Goal: Obtain resource: Download file/media

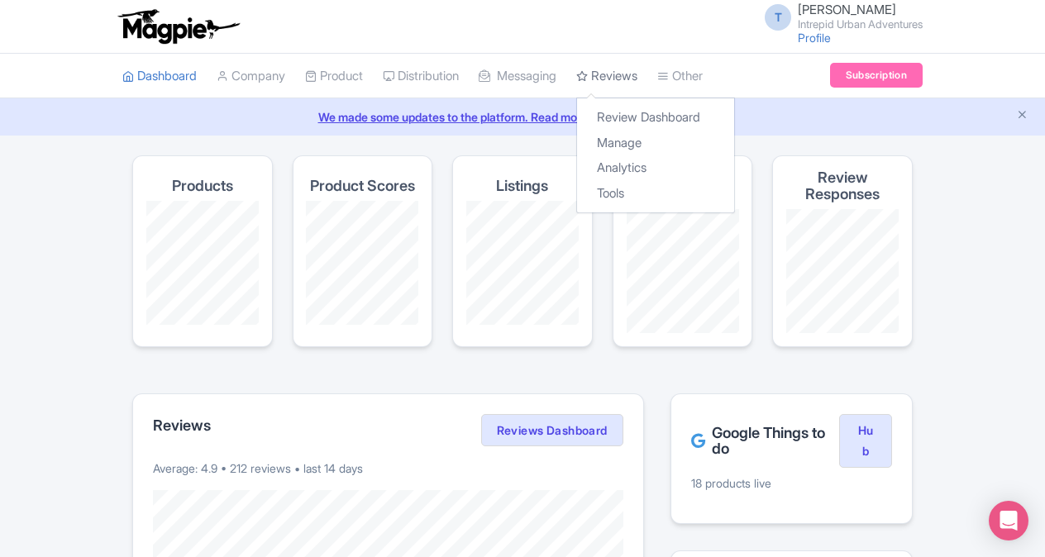
click at [610, 74] on link "Reviews" at bounding box center [606, 76] width 61 height 45
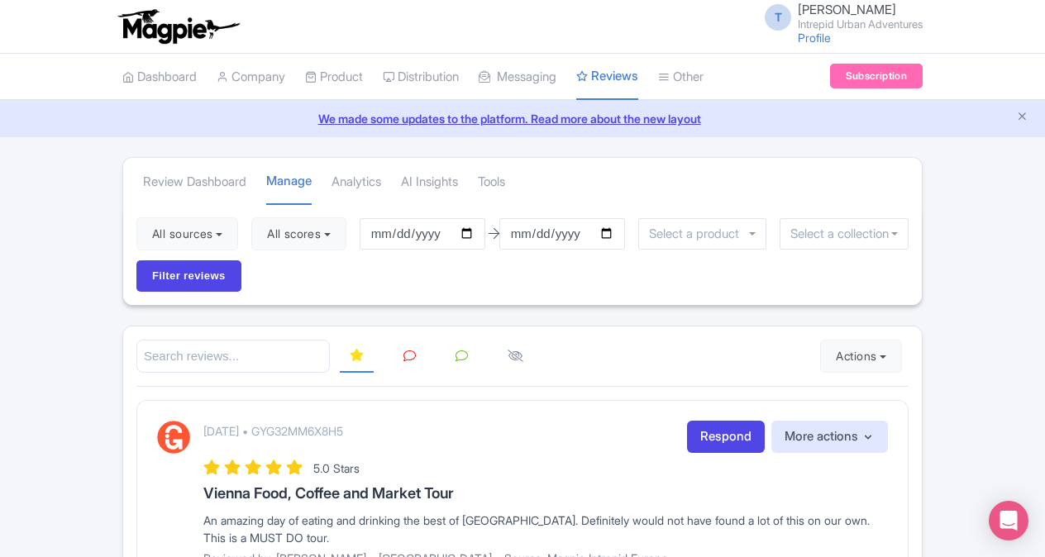
click at [432, 232] on input "2025-05-20" at bounding box center [423, 233] width 126 height 31
click at [385, 233] on input "2025-05-20" at bounding box center [423, 233] width 126 height 31
type input "2025-01-20"
type input "[DATE]"
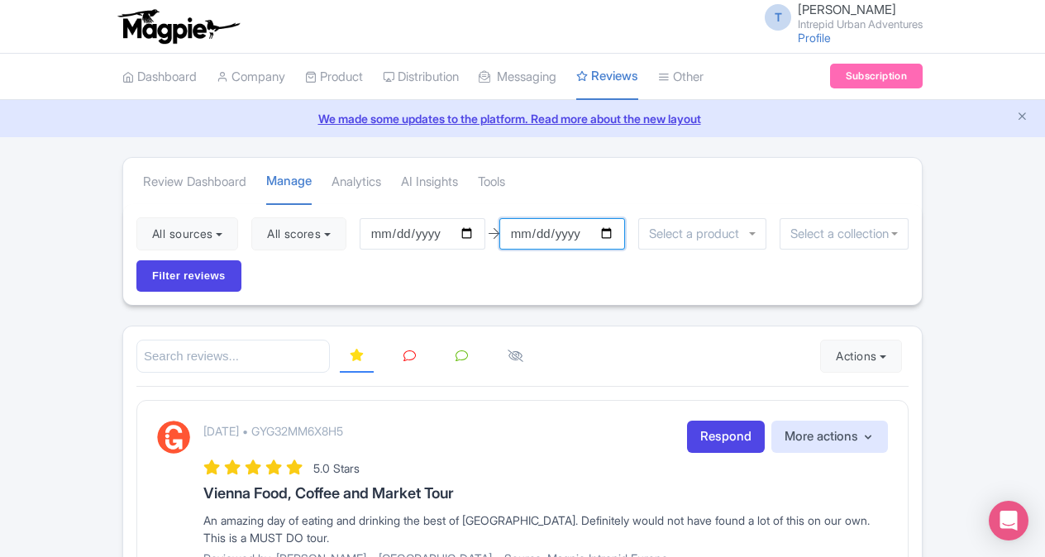
click at [518, 235] on input "2025-08-19" at bounding box center [562, 233] width 126 height 31
type input "[DATE]"
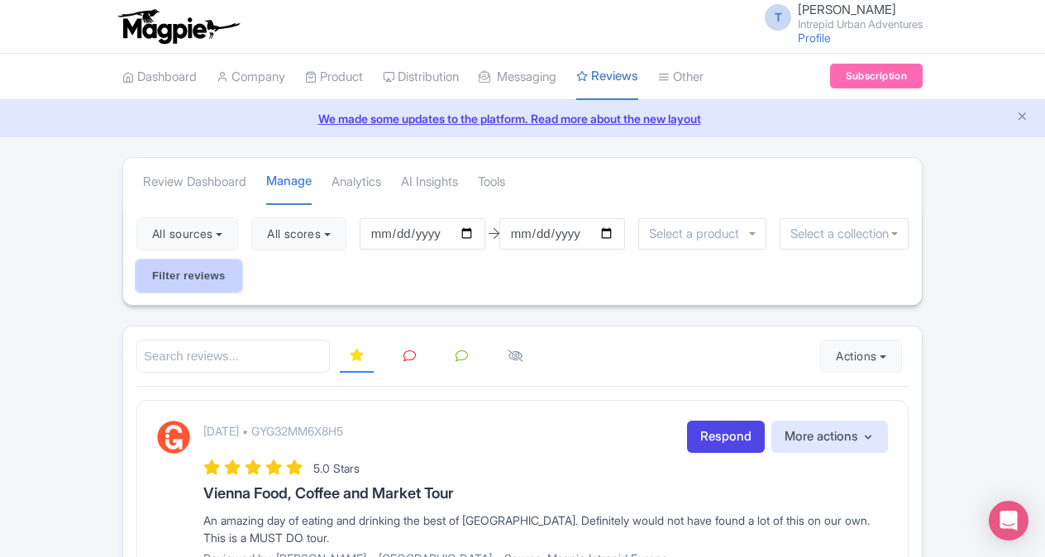
click at [228, 279] on input "Filter reviews" at bounding box center [188, 275] width 105 height 31
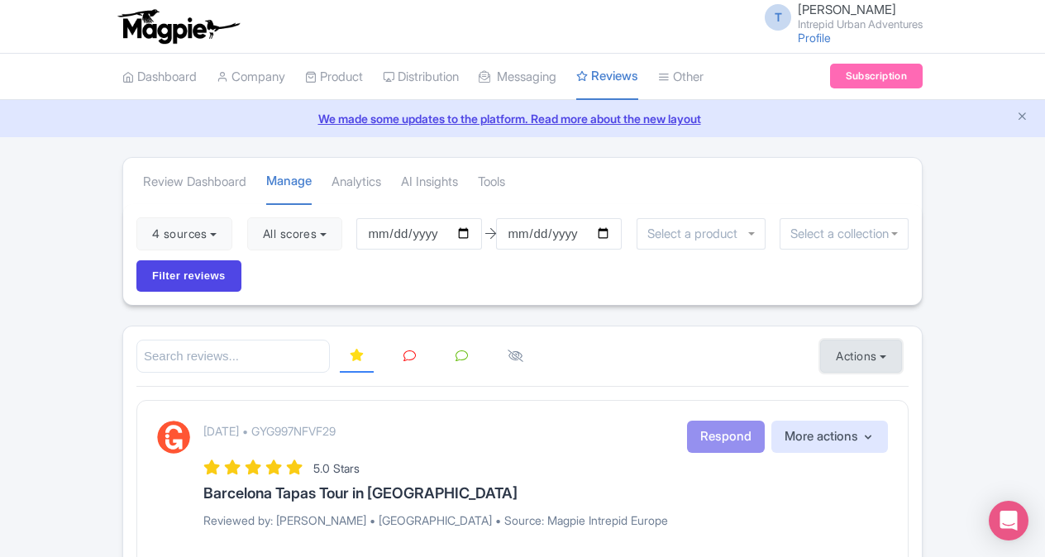
click at [858, 351] on button "Actions" at bounding box center [861, 356] width 82 height 33
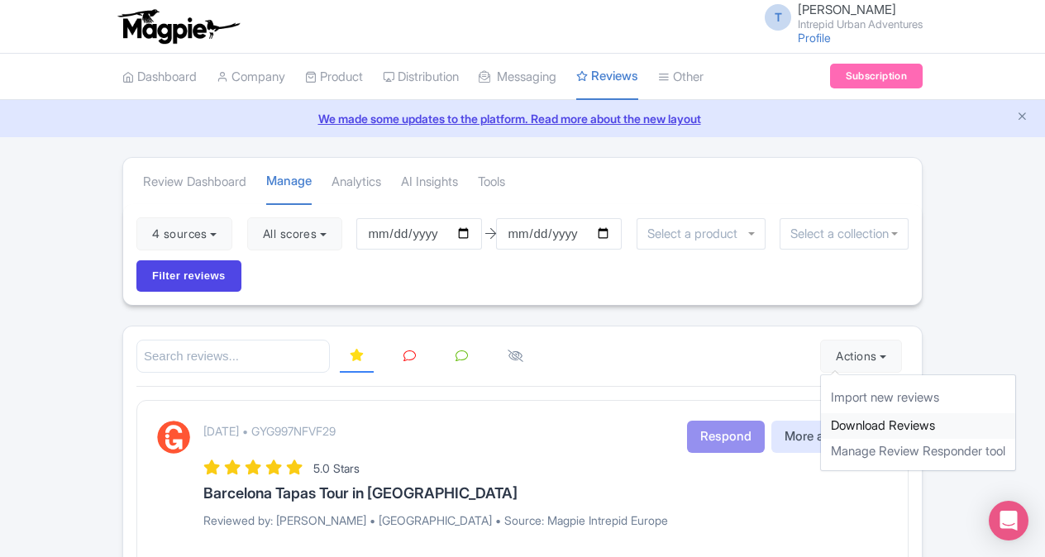
click at [879, 418] on link "Download Reviews" at bounding box center [918, 426] width 194 height 26
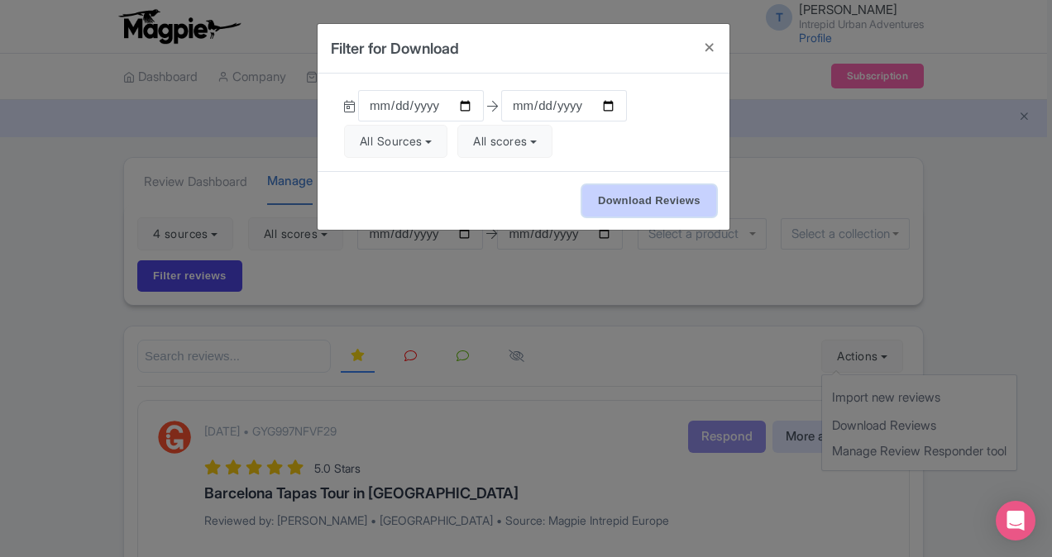
click at [638, 204] on input "Download Reviews" at bounding box center [649, 200] width 134 height 31
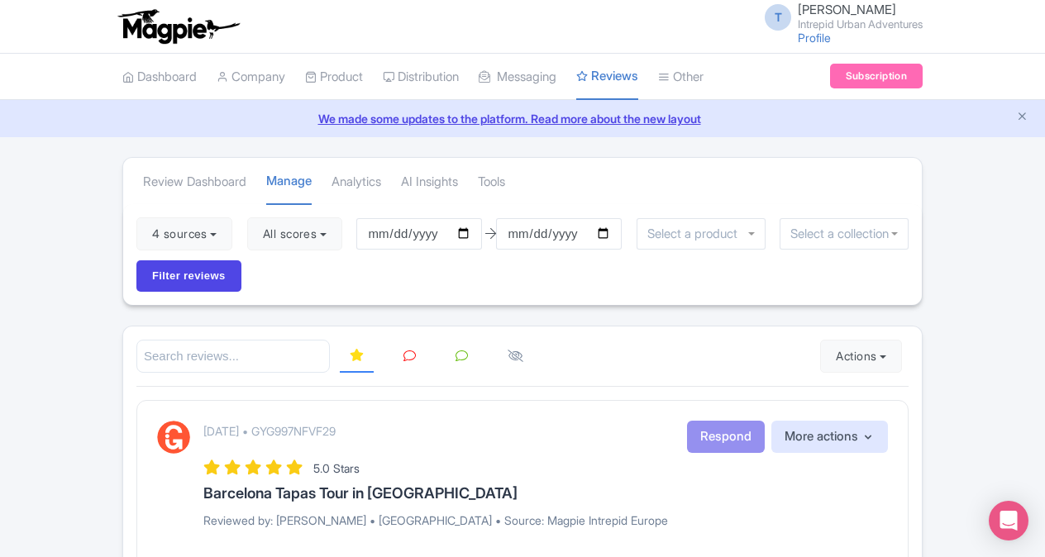
click at [728, 228] on input "select-one" at bounding box center [696, 234] width 99 height 15
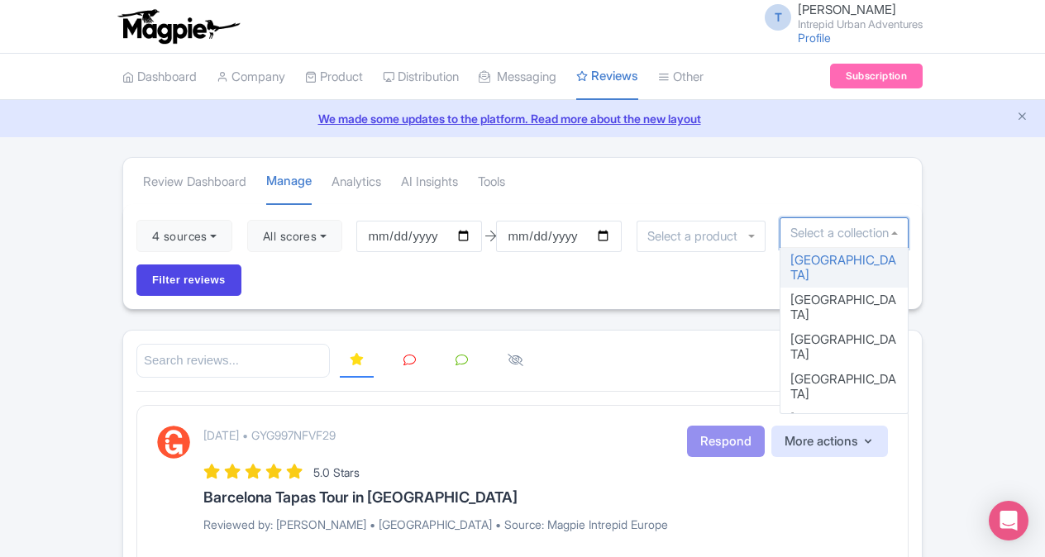
click at [809, 233] on input "select-one" at bounding box center [844, 233] width 107 height 15
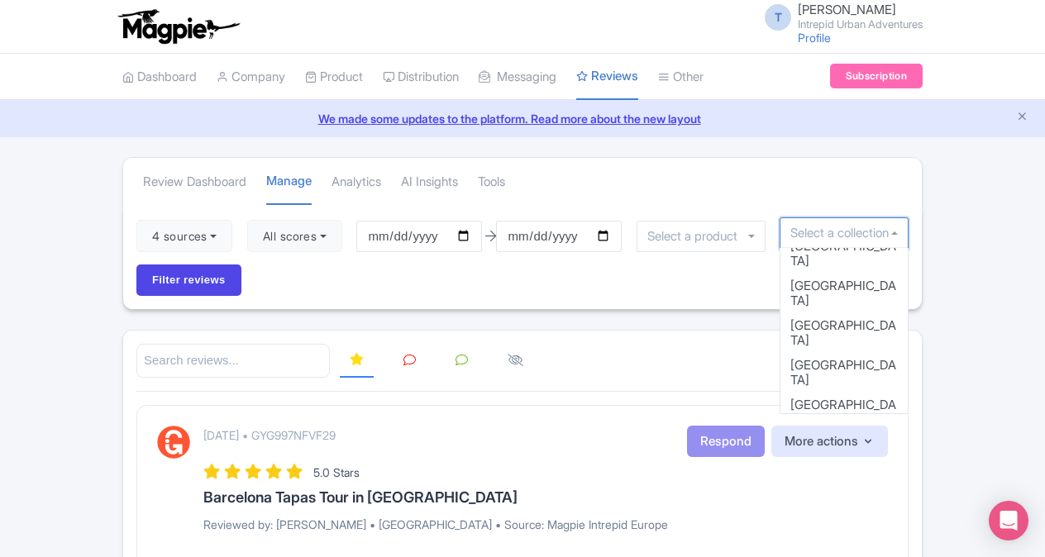
scroll to position [272, 0]
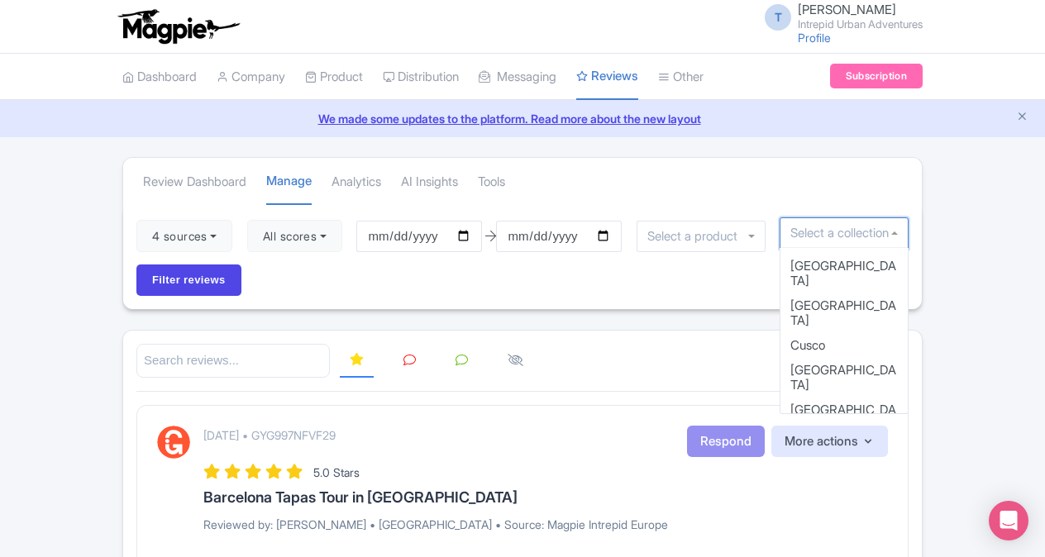
click at [645, 279] on div "4 sources Select all Deselect all Select all Deselect all Urban Adventures - US…" at bounding box center [522, 256] width 799 height 105
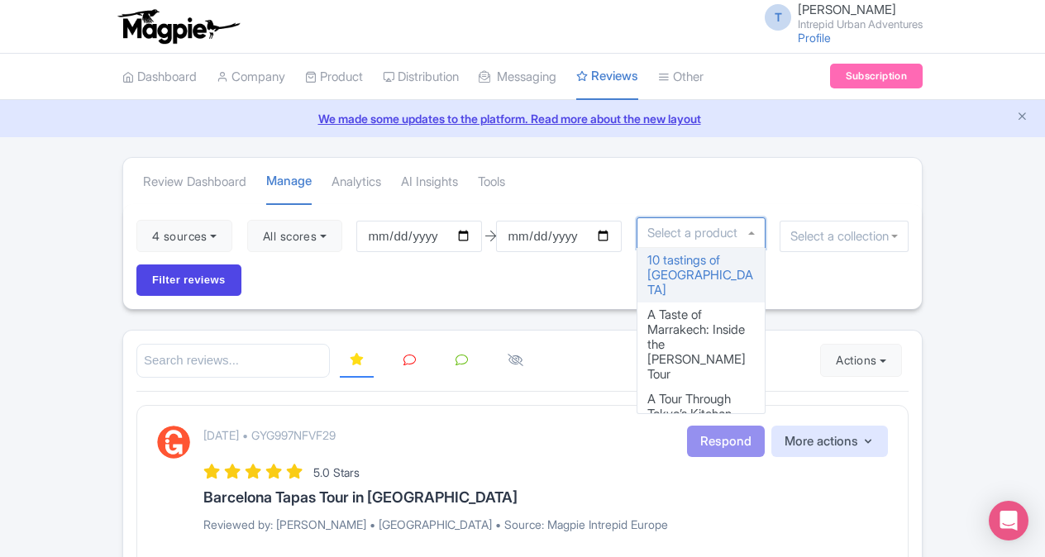
click at [705, 235] on input "select-one" at bounding box center [696, 233] width 99 height 15
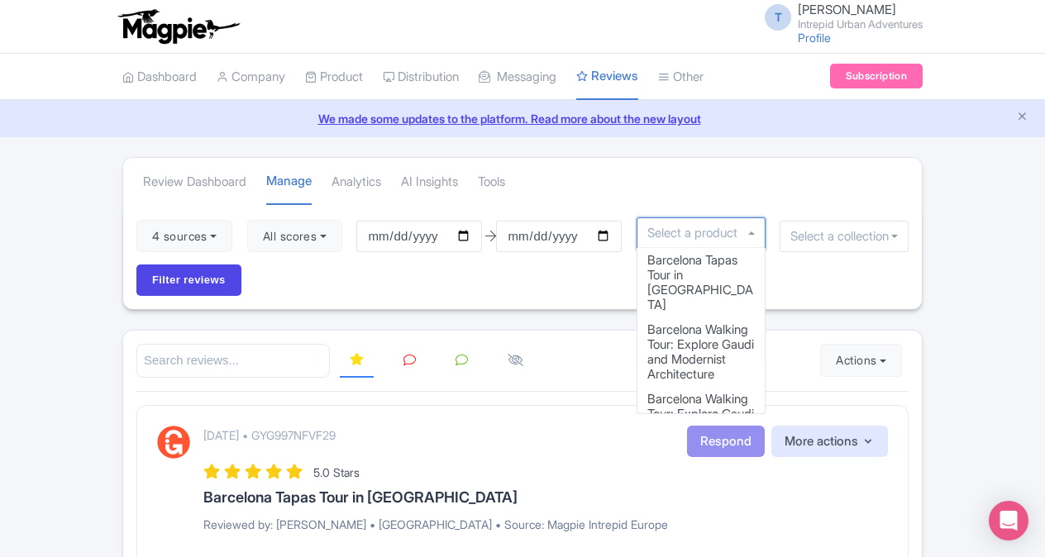
scroll to position [489, 0]
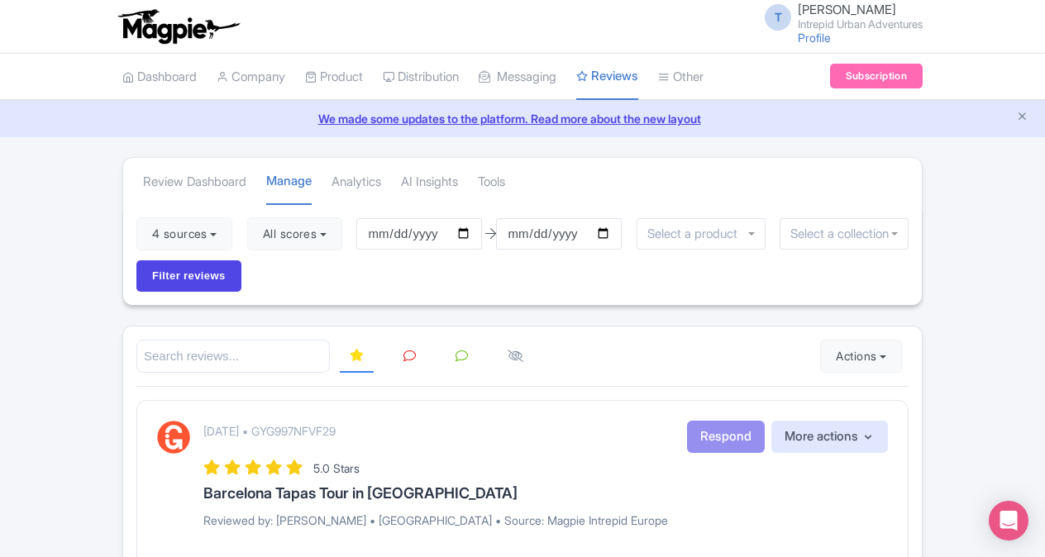
click at [475, 283] on div "4 sources Select all Deselect all Select all Deselect all Urban Adventures - US…" at bounding box center [522, 254] width 799 height 101
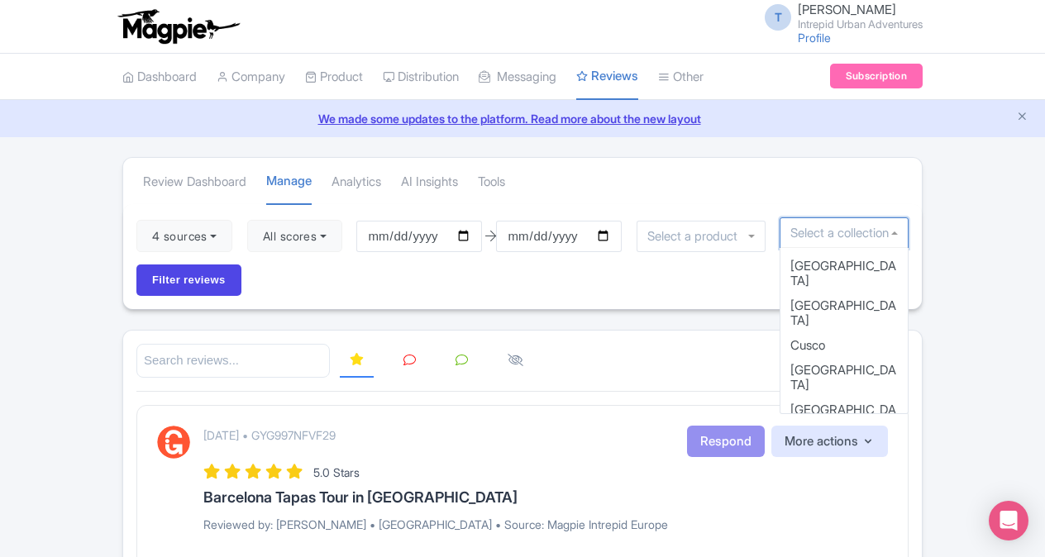
scroll to position [0, 0]
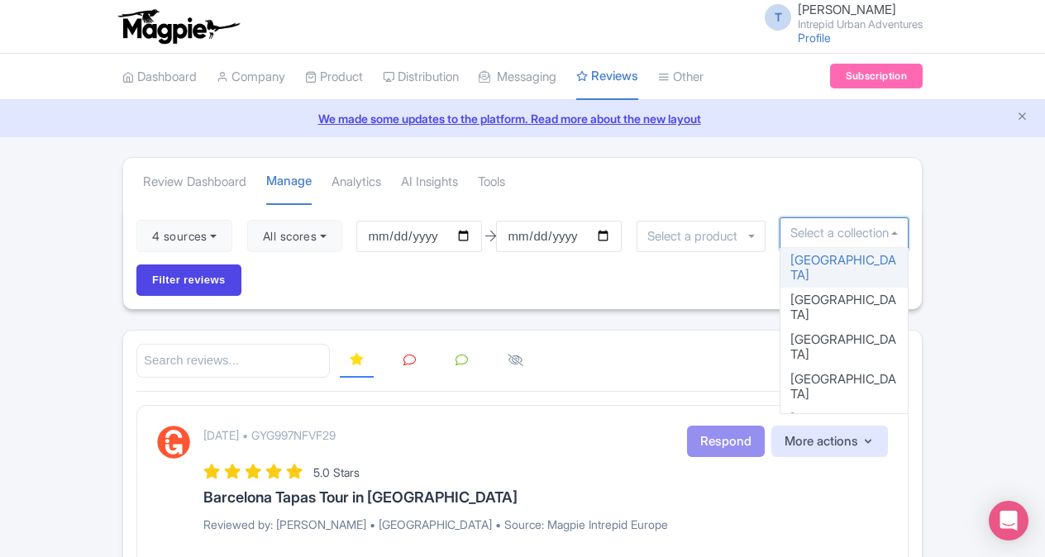
click at [853, 227] on input "select-one" at bounding box center [844, 233] width 107 height 15
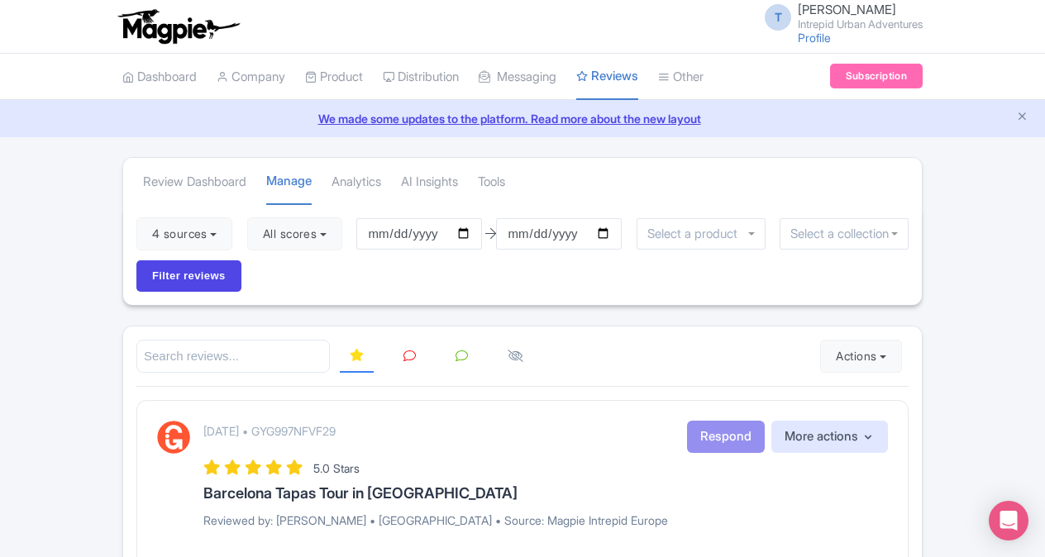
click at [648, 279] on div "4 sources Select all Deselect all Select all Deselect all Urban Adventures - US…" at bounding box center [522, 254] width 799 height 101
click at [190, 230] on button "4 sources" at bounding box center [184, 233] width 96 height 33
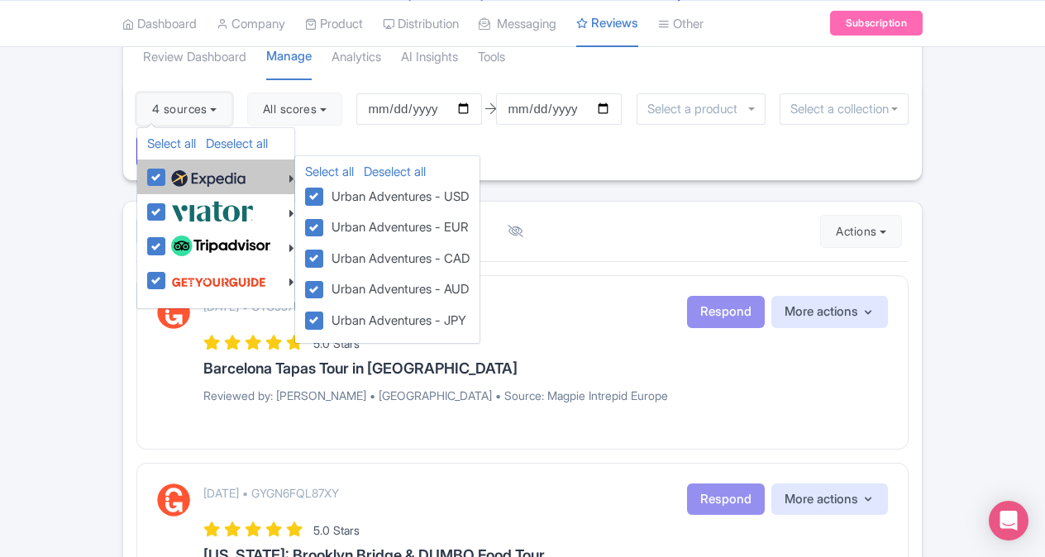
scroll to position [126, 0]
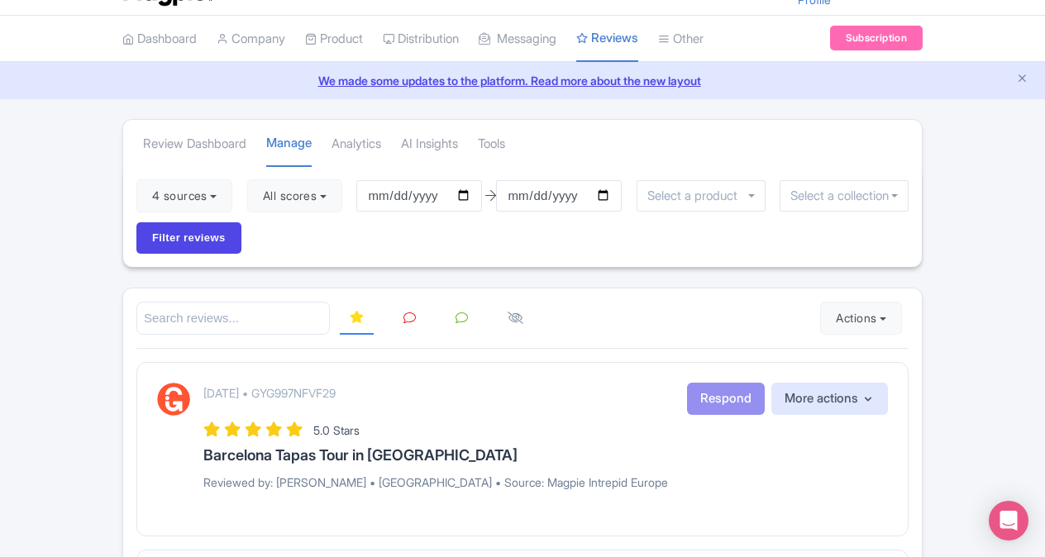
scroll to position [0, 0]
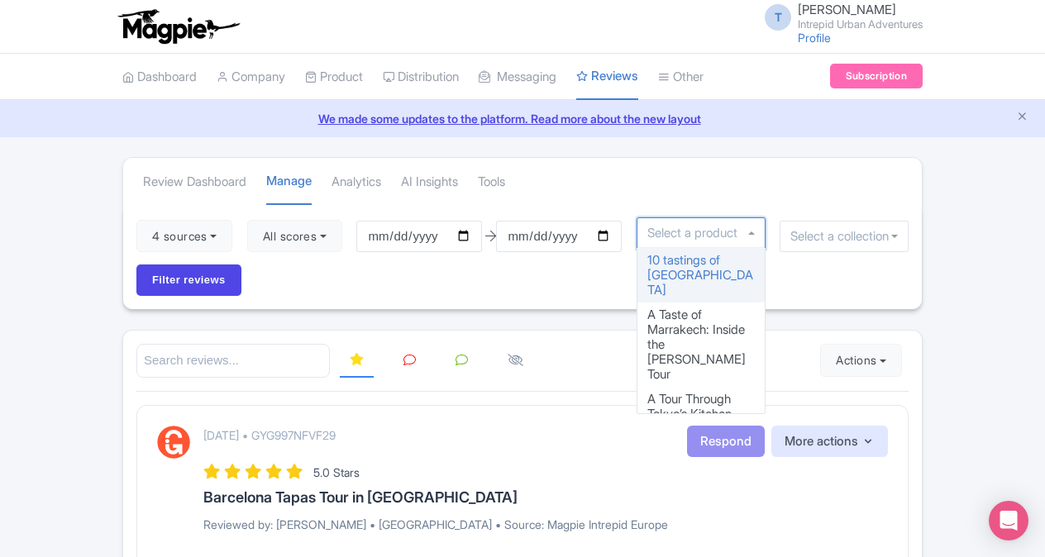
click at [718, 240] on div at bounding box center [701, 232] width 129 height 31
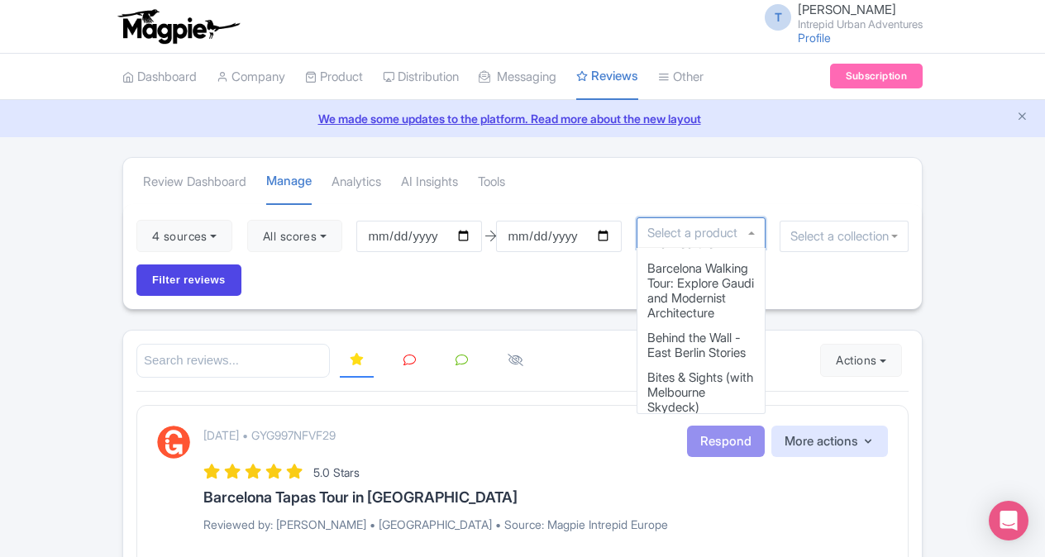
scroll to position [645, 0]
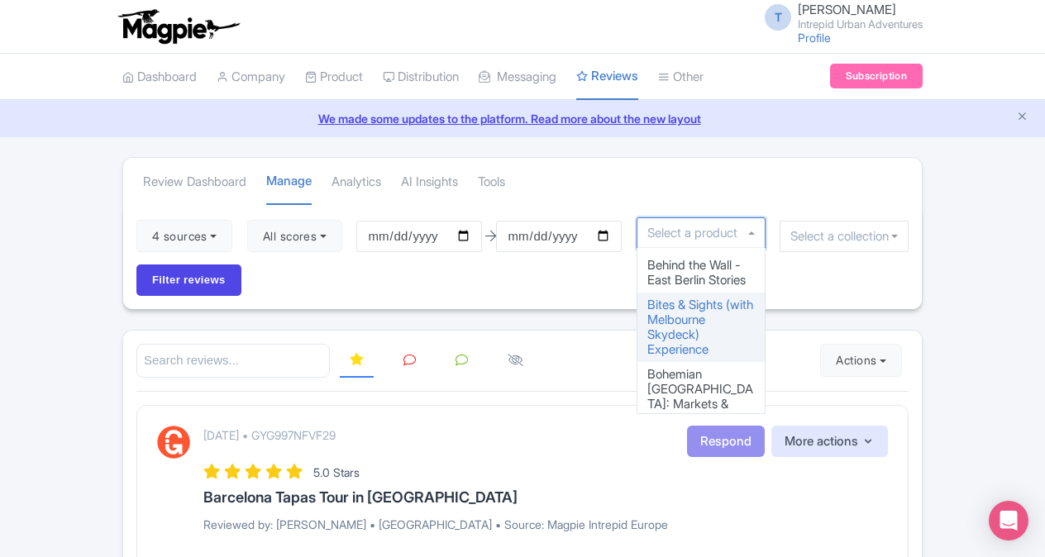
click at [863, 289] on div "4 sources Select all Deselect all Select all Deselect all Urban Adventures - US…" at bounding box center [522, 256] width 799 height 105
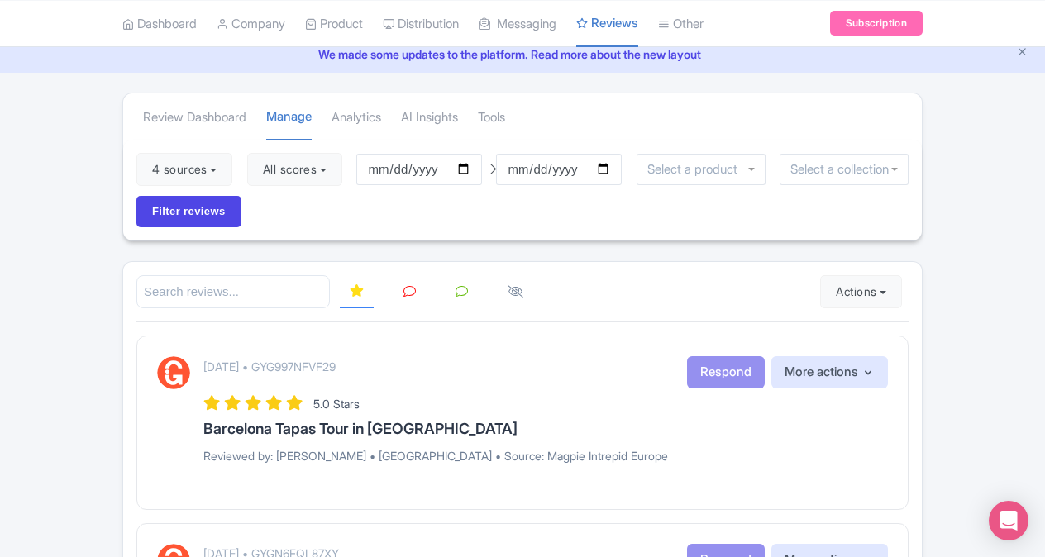
scroll to position [47, 0]
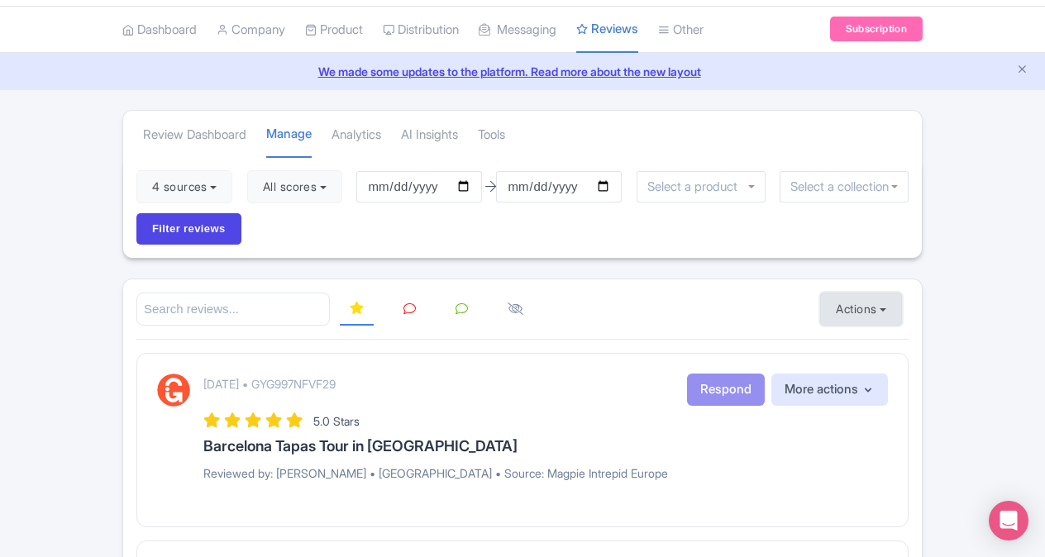
click at [850, 299] on button "Actions" at bounding box center [861, 309] width 82 height 33
